Goal: Task Accomplishment & Management: Manage account settings

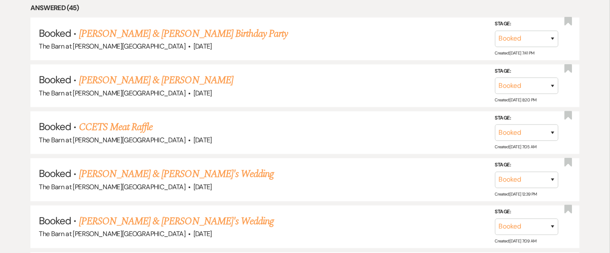
scroll to position [481, 0]
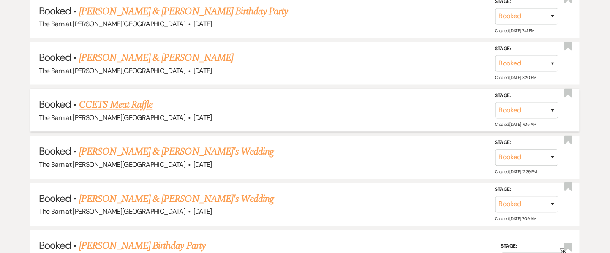
click at [123, 104] on link "CCETS Meat Raffle" at bounding box center [116, 105] width 74 height 15
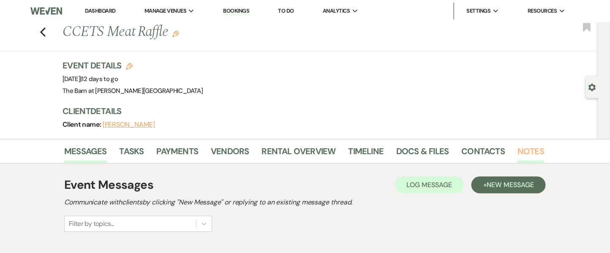
click at [540, 149] on link "Notes" at bounding box center [531, 154] width 27 height 19
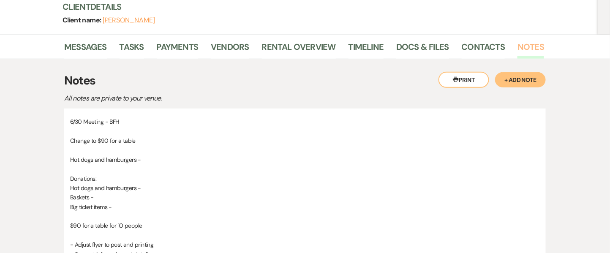
scroll to position [113, 0]
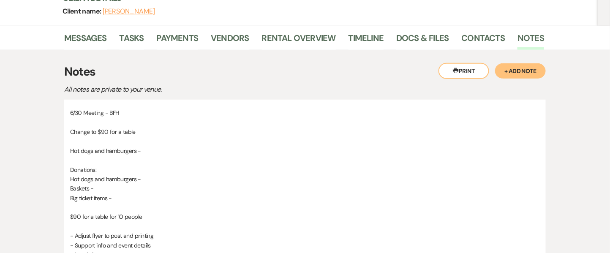
click at [527, 74] on button "+ Add Note" at bounding box center [520, 70] width 51 height 15
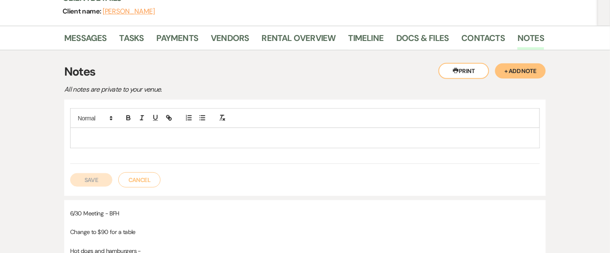
click at [248, 130] on div at bounding box center [305, 137] width 469 height 19
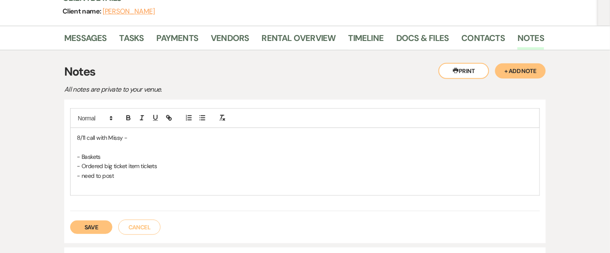
click at [119, 150] on p at bounding box center [305, 147] width 456 height 9
click at [118, 154] on p "- Baskets" at bounding box center [305, 156] width 456 height 9
click at [76, 183] on div "8/11 call with Missy - - Baskets - need more - Ordered big ticket item tickets …" at bounding box center [305, 161] width 469 height 67
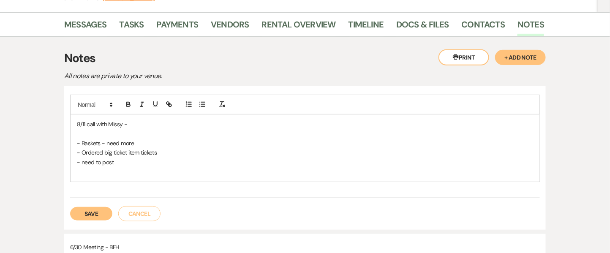
scroll to position [132, 0]
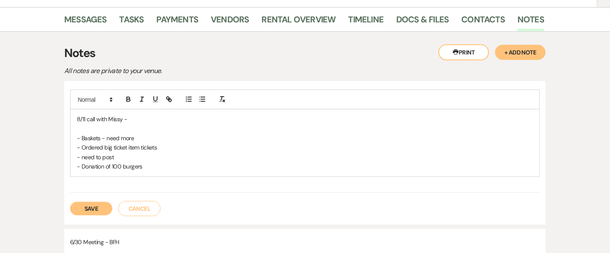
click at [98, 199] on div "Save Cancel" at bounding box center [305, 205] width 470 height 24
click at [98, 204] on button "Save" at bounding box center [91, 209] width 42 height 14
